Goal: Task Accomplishment & Management: Manage account settings

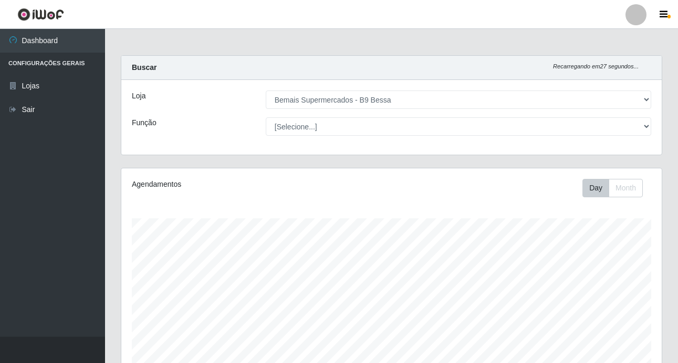
select select "410"
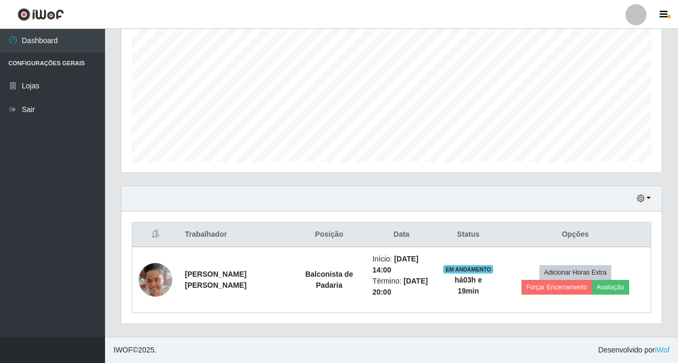
scroll to position [218, 541]
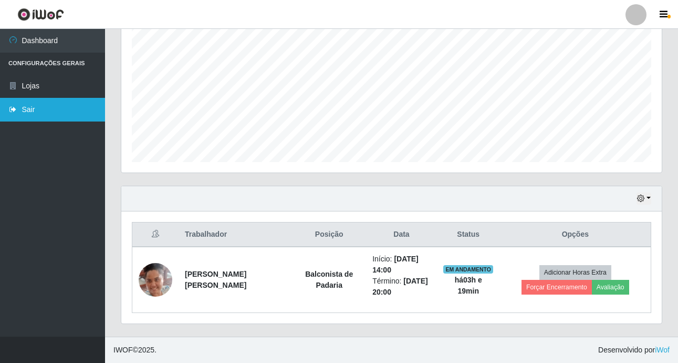
click at [39, 114] on link "Sair" at bounding box center [52, 110] width 105 height 24
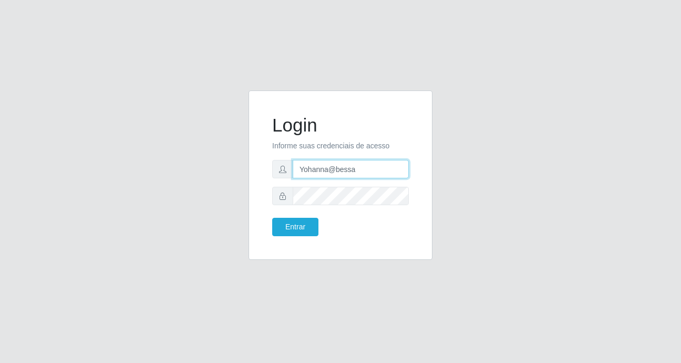
click at [380, 171] on input "Yohanna@bessa" at bounding box center [351, 169] width 116 height 18
type input "Y"
type input "sabrina@b9"
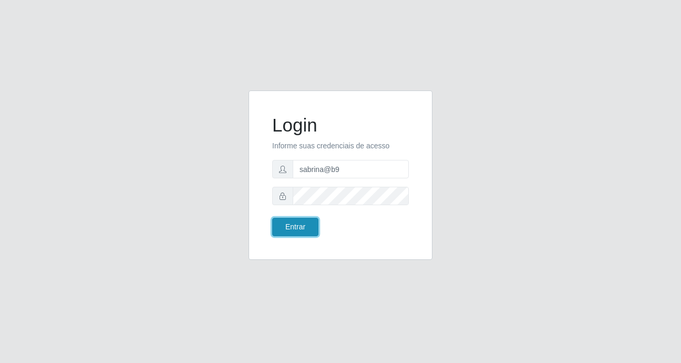
click at [301, 222] on button "Entrar" at bounding box center [295, 227] width 46 height 18
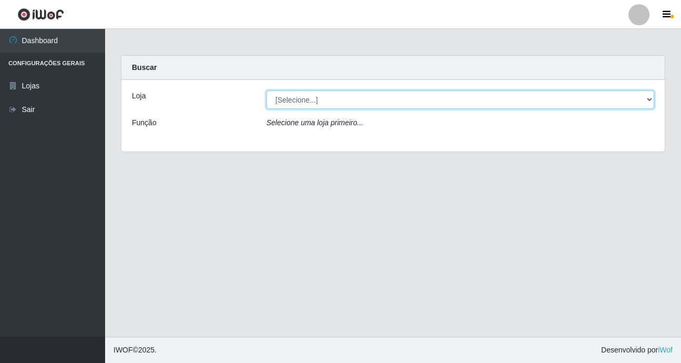
click at [651, 100] on select "[Selecione...] Bemais Supermercados - B9 Bessa" at bounding box center [460, 99] width 388 height 18
select select "410"
click at [266, 90] on select "[Selecione...] Bemais Supermercados - B9 Bessa" at bounding box center [460, 99] width 388 height 18
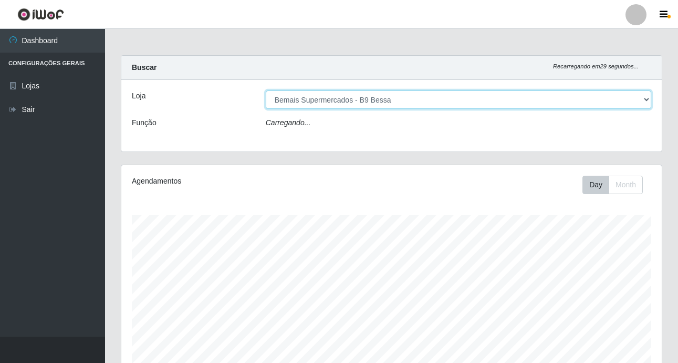
scroll to position [218, 541]
